Goal: Task Accomplishment & Management: Manage account settings

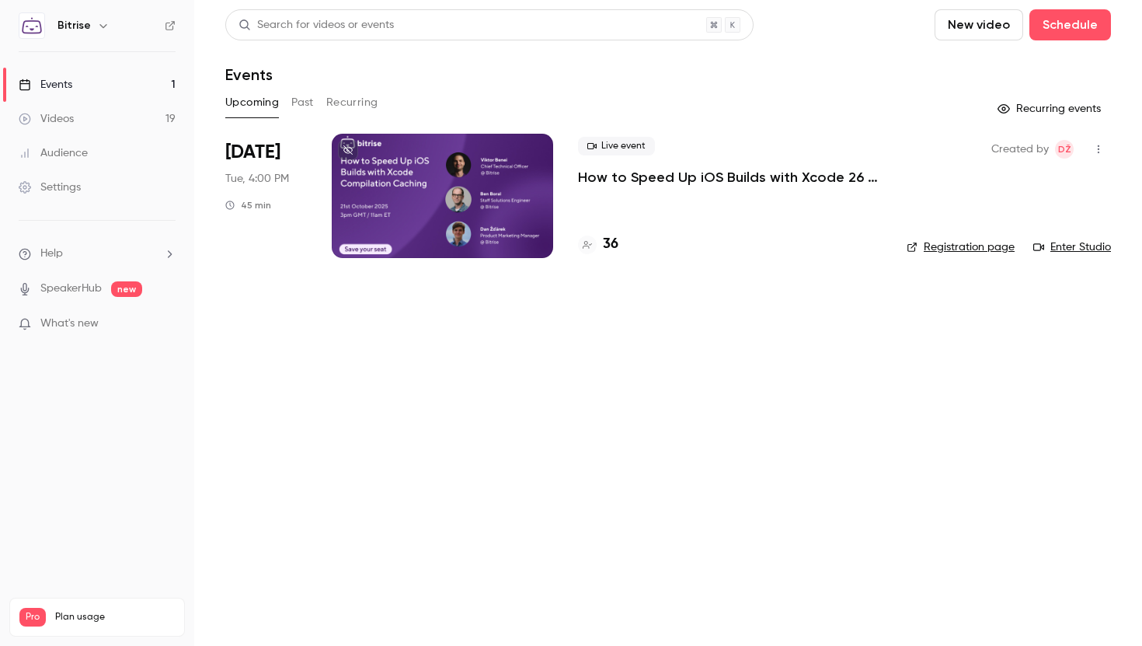
click at [772, 174] on p "How to Speed Up iOS Builds with Xcode 26 Compilation Caching" at bounding box center [730, 177] width 304 height 19
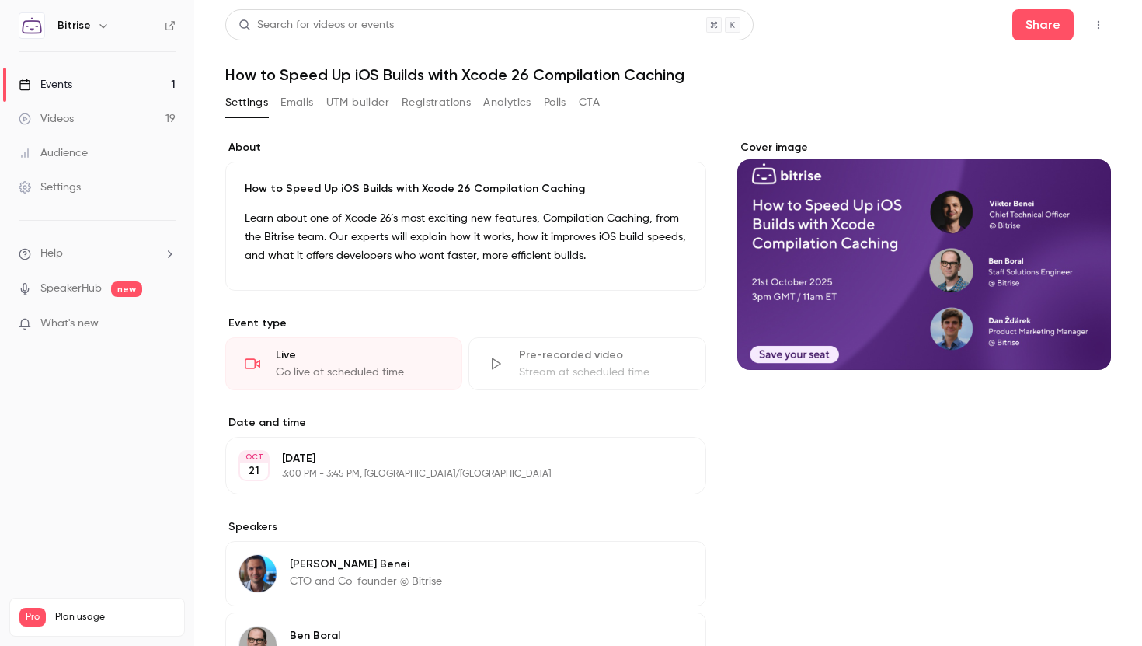
click at [66, 77] on div "Events" at bounding box center [46, 85] width 54 height 16
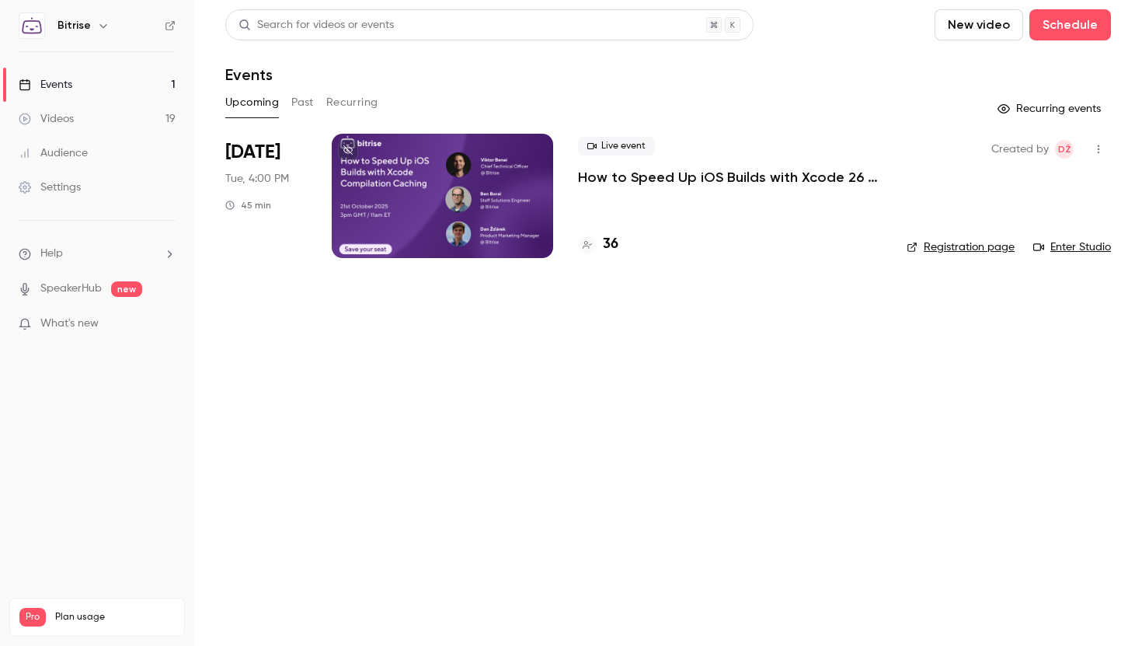
click at [78, 124] on link "Videos 19" at bounding box center [97, 119] width 194 height 34
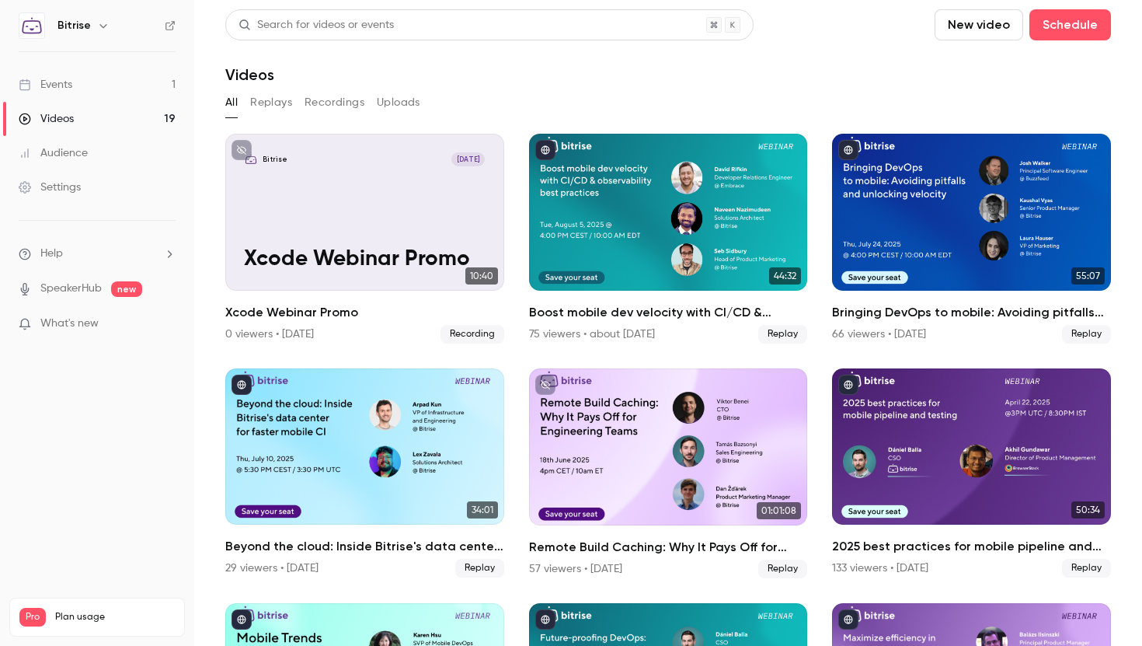
click at [80, 90] on link "Events 1" at bounding box center [97, 85] width 194 height 34
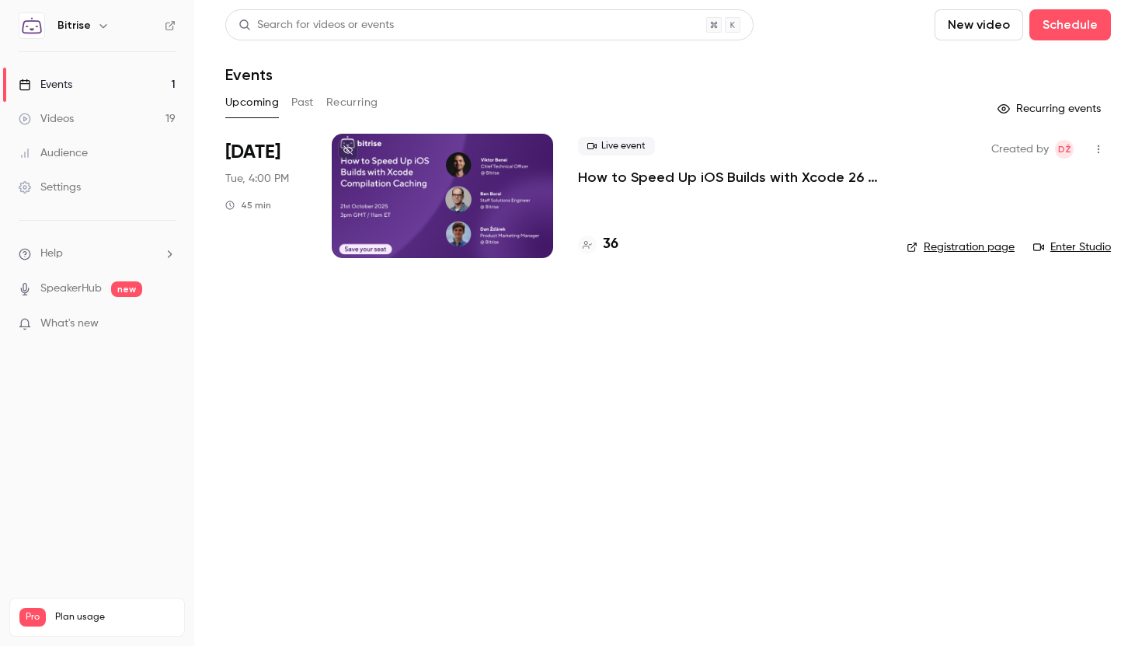
click at [305, 103] on button "Past" at bounding box center [302, 102] width 23 height 25
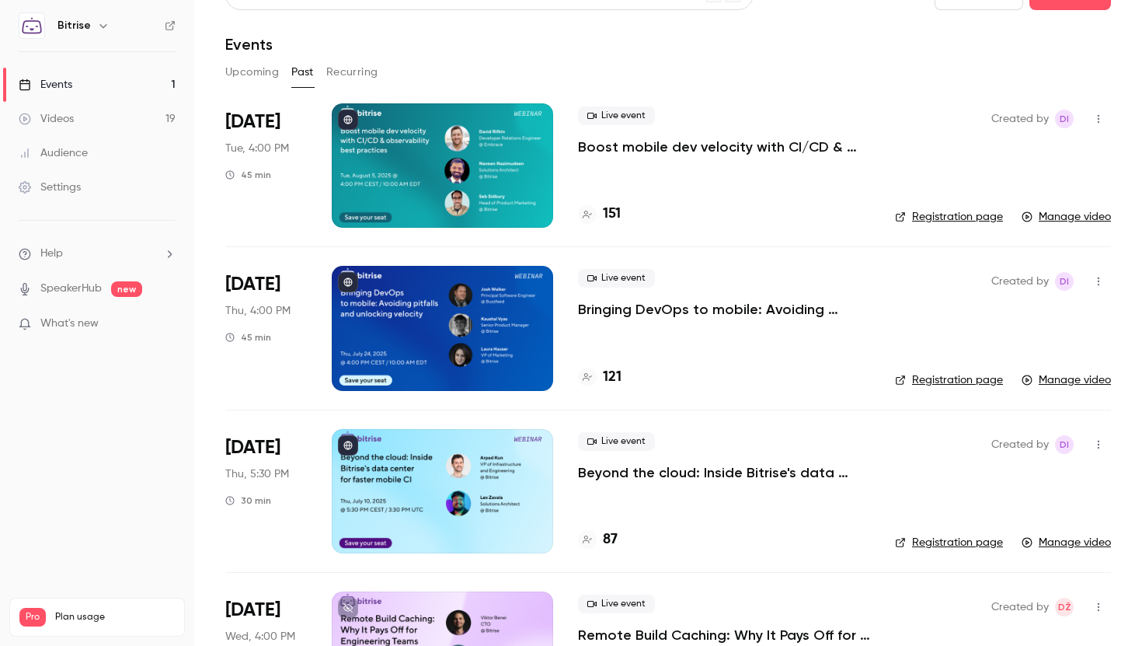
scroll to position [31, 0]
click at [793, 145] on p "Boost mobile dev velocity with CI/CD & observability best practices" at bounding box center [724, 146] width 292 height 19
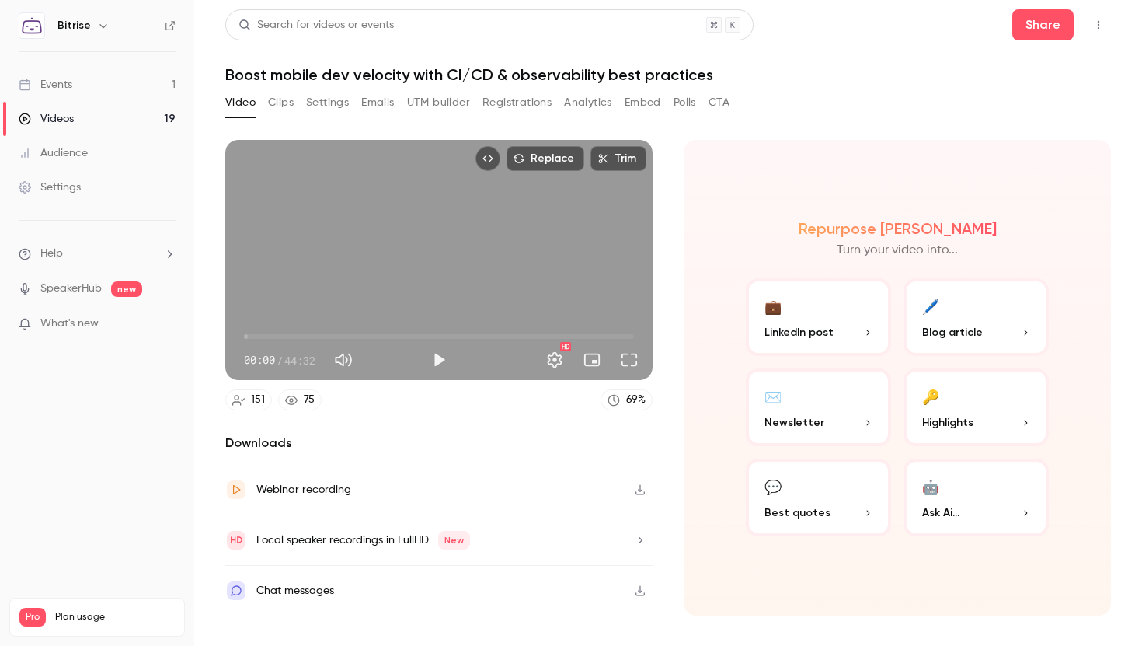
click at [387, 103] on button "Emails" at bounding box center [377, 102] width 33 height 25
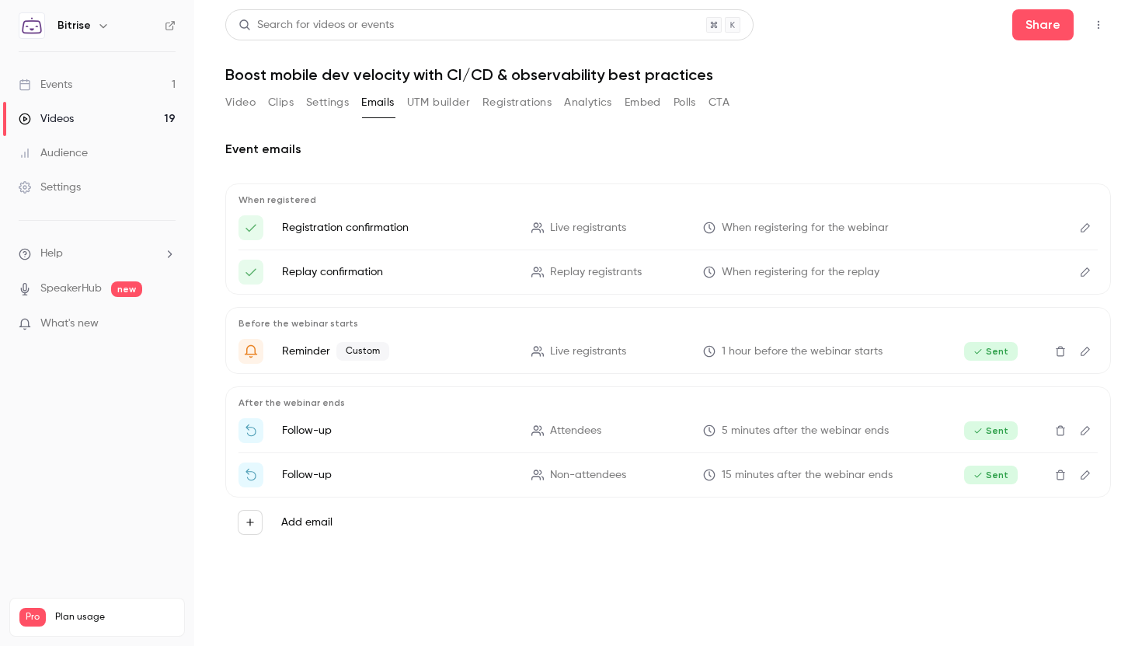
click at [1084, 222] on icon "Edit" at bounding box center [1085, 227] width 12 height 11
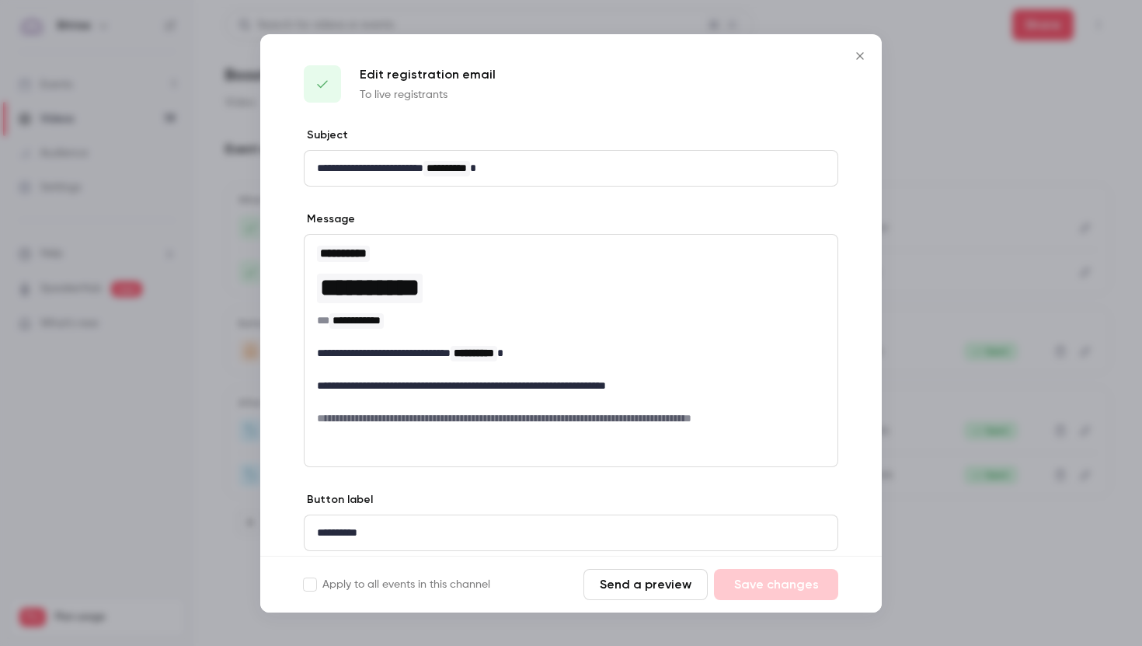
click at [863, 54] on icon "Close" at bounding box center [860, 56] width 19 height 12
